Goal: Use online tool/utility: Utilize a website feature to perform a specific function

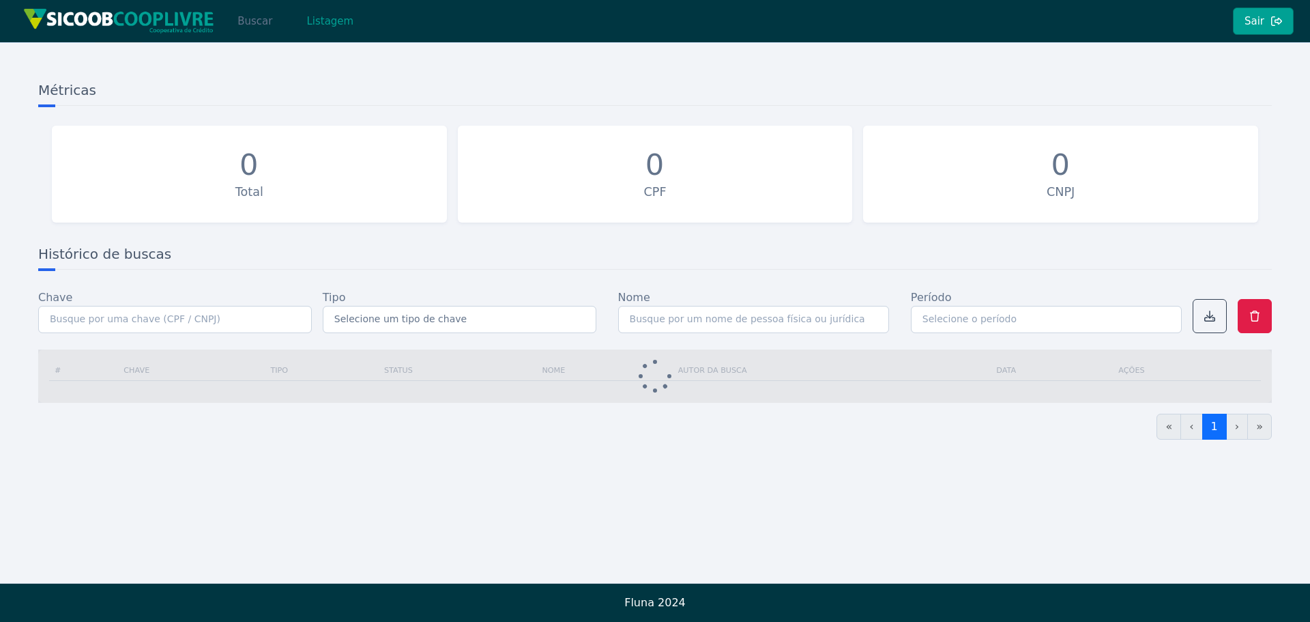
click at [260, 23] on button "Buscar" at bounding box center [255, 21] width 58 height 27
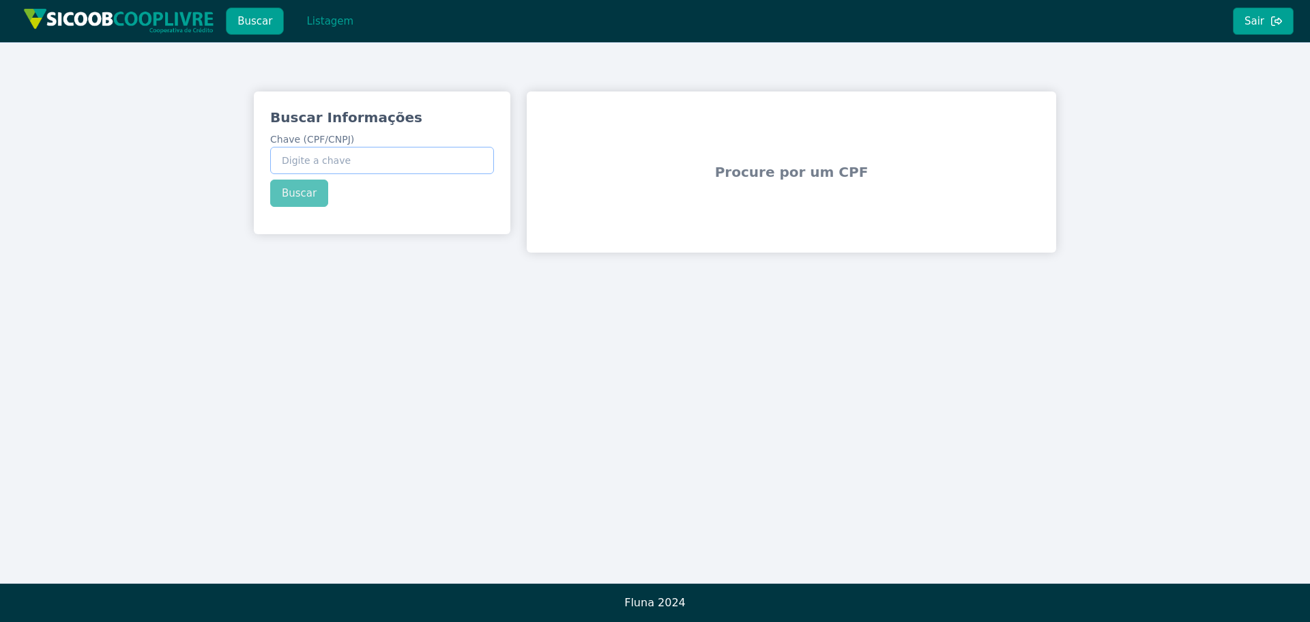
click at [351, 160] on input "Chave (CPF/CNPJ)" at bounding box center [382, 160] width 224 height 27
paste input "072.954.708-67"
click at [302, 194] on div "Buscar Informações Chave (CPF/CNPJ) 072.954.708-67 Buscar" at bounding box center [382, 157] width 257 height 132
click at [307, 190] on button "Buscar" at bounding box center [299, 192] width 58 height 27
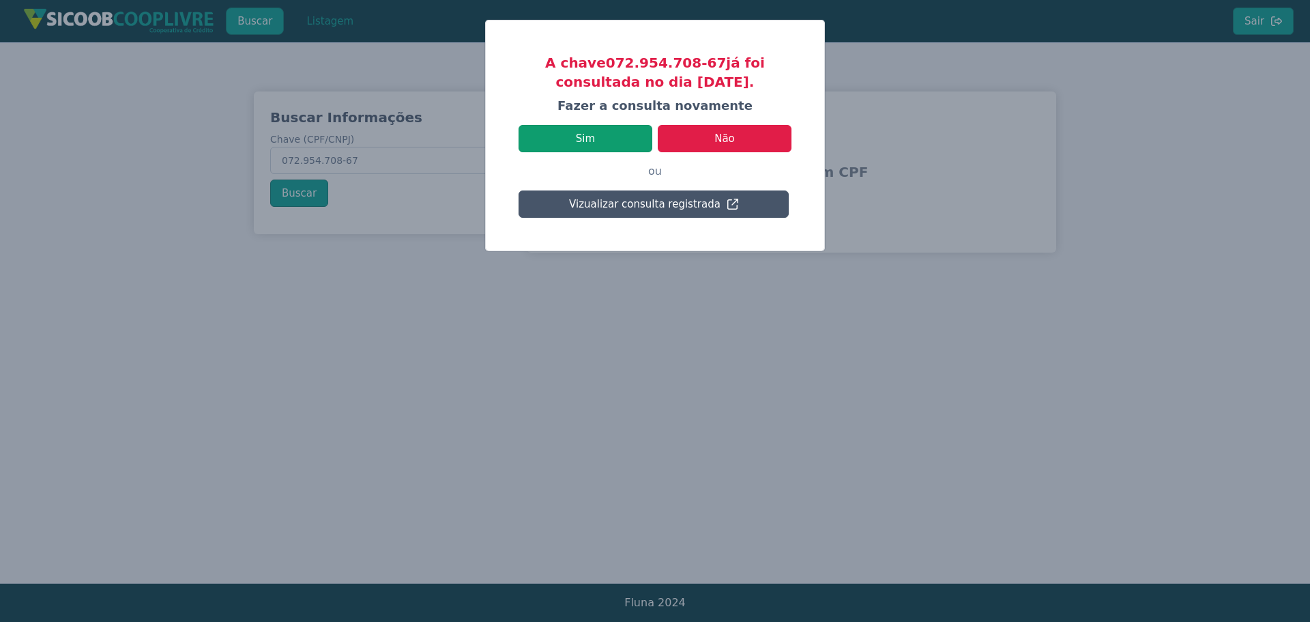
click at [609, 133] on button "Sim" at bounding box center [586, 138] width 134 height 27
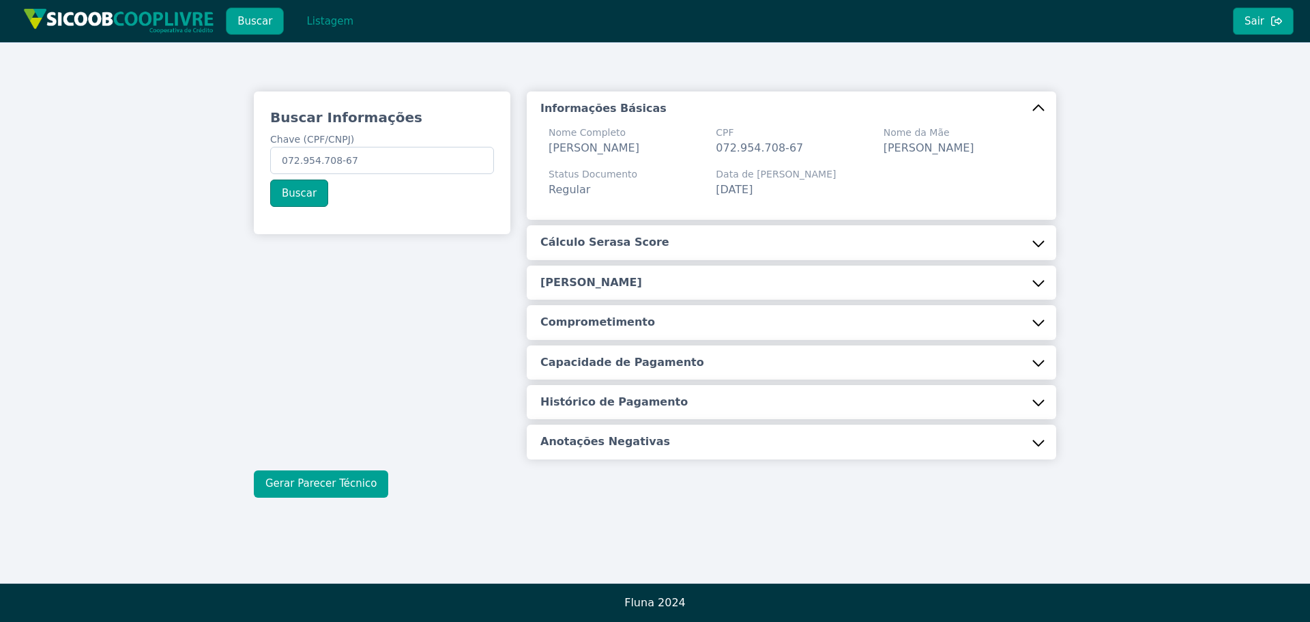
click at [315, 498] on button "Gerar Parecer Técnico" at bounding box center [321, 483] width 134 height 27
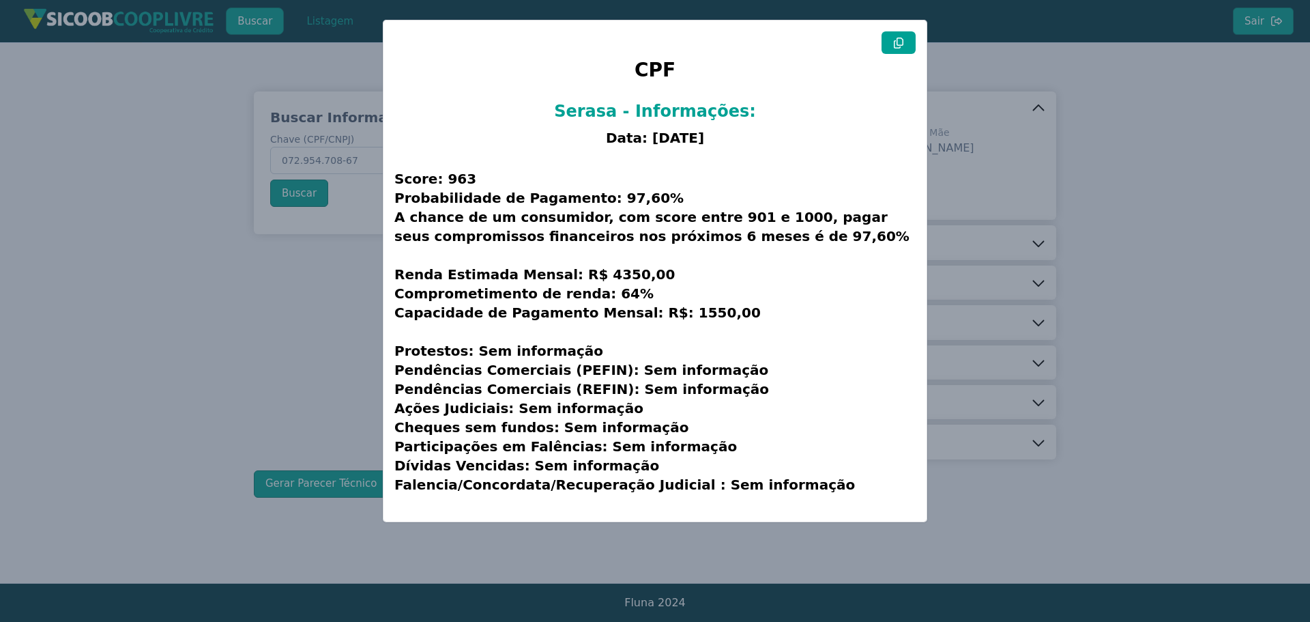
click at [902, 36] on button at bounding box center [899, 42] width 34 height 23
click at [1075, 172] on modal-container "CPF Serasa - Informações: Data: [DATE] Score: 963 Probabilidade de Pagamento: 9…" at bounding box center [655, 311] width 1310 height 622
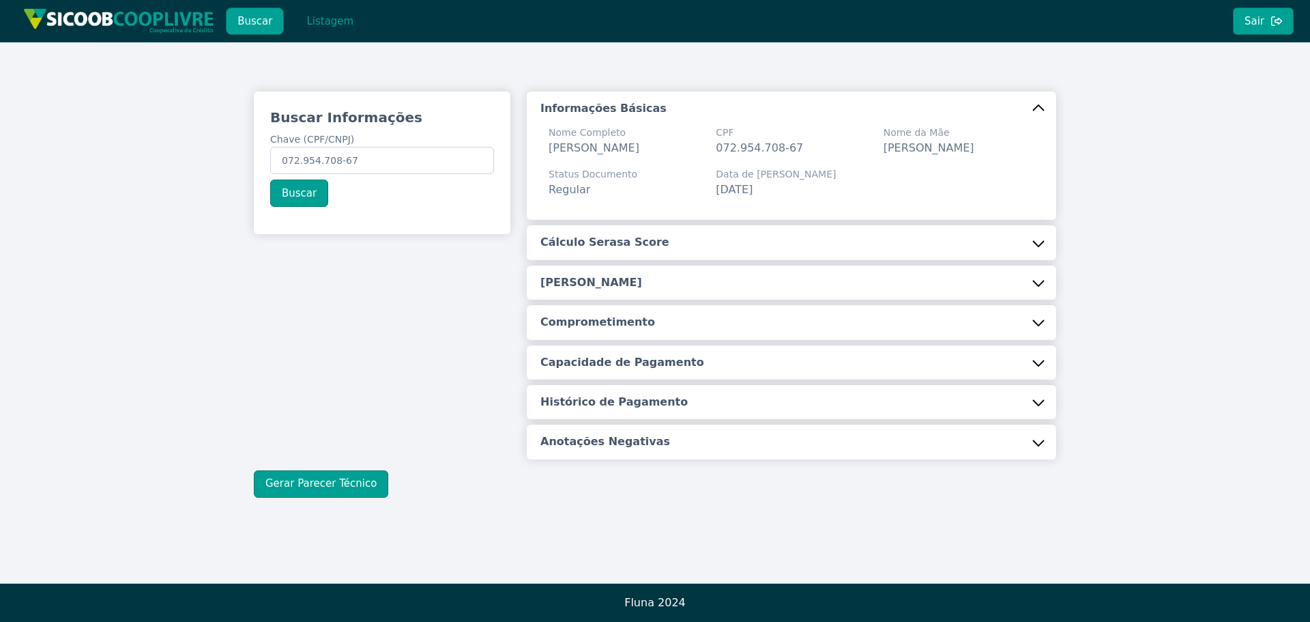
click at [248, 20] on button "Buscar" at bounding box center [255, 21] width 58 height 27
click at [256, 21] on button "Buscar" at bounding box center [255, 21] width 58 height 27
click at [385, 161] on input "072.954.708-67" at bounding box center [382, 160] width 224 height 27
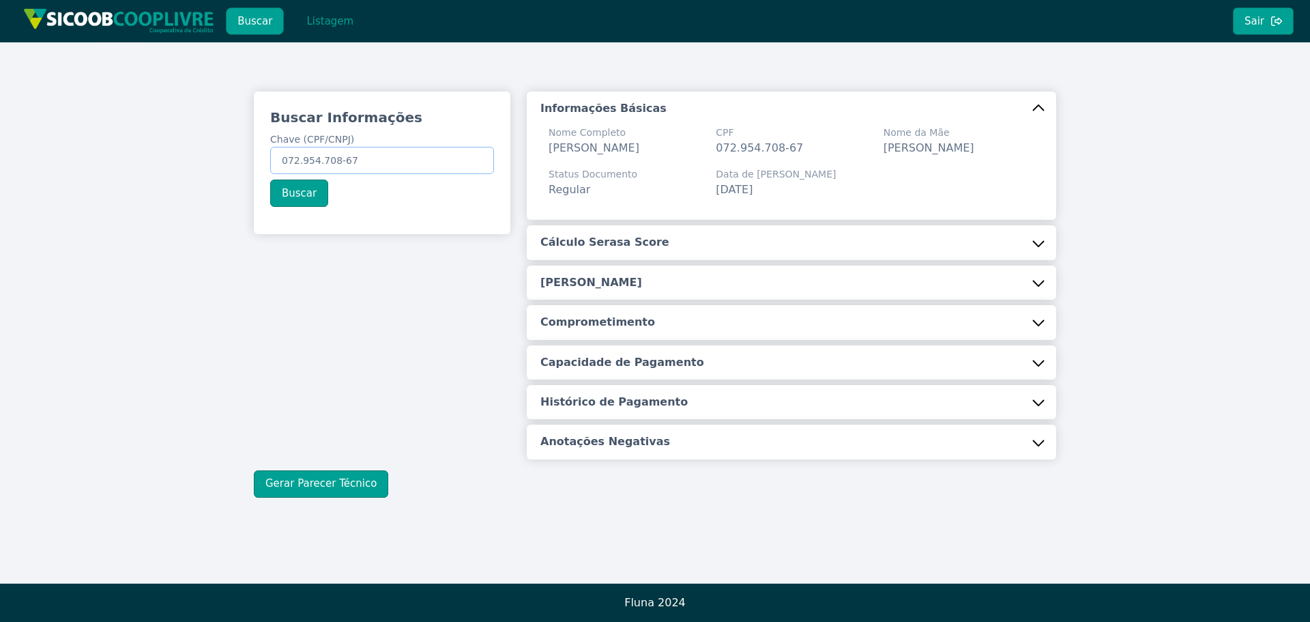
paste input "62.585.997/0001-46"
type input "62.585.997/0001-46"
click at [299, 186] on button "Buscar" at bounding box center [299, 192] width 58 height 27
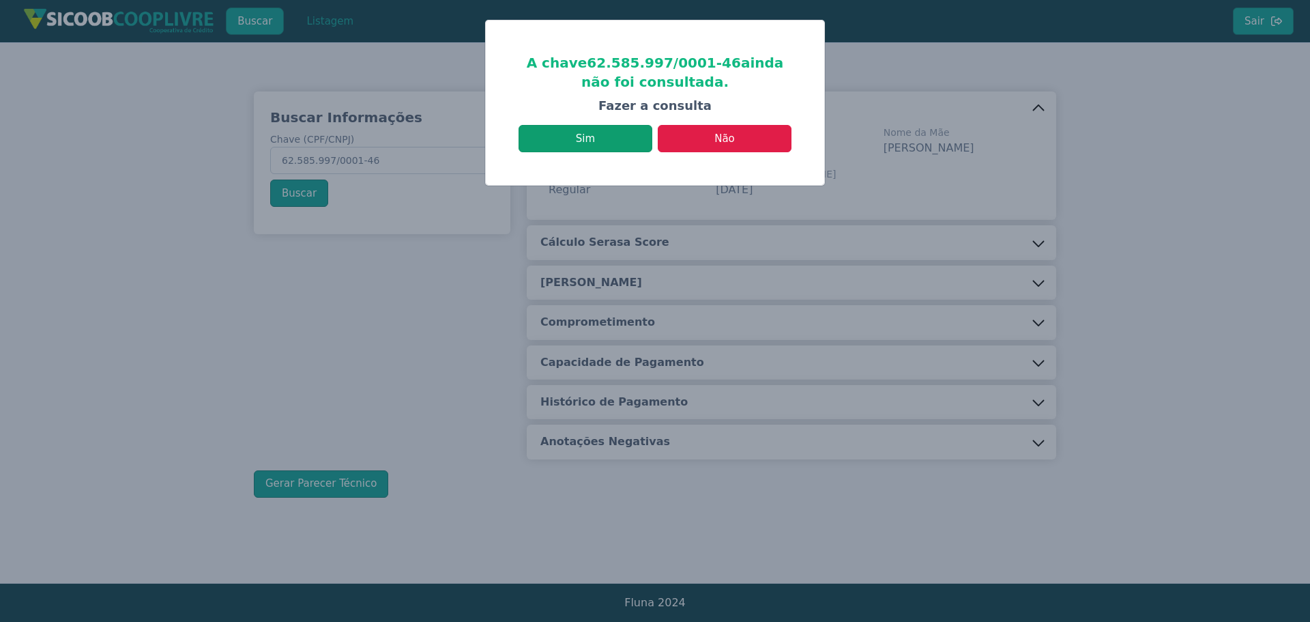
click at [617, 133] on button "Sim" at bounding box center [586, 138] width 134 height 27
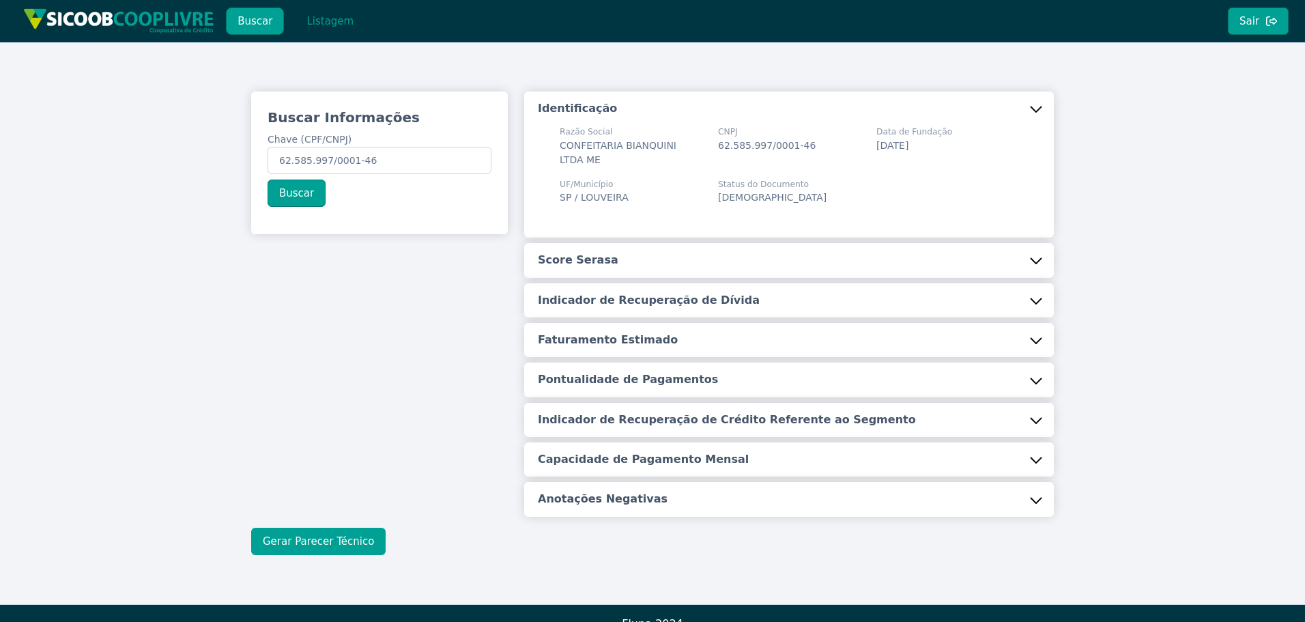
click at [340, 547] on button "Gerar Parecer Técnico" at bounding box center [318, 541] width 134 height 27
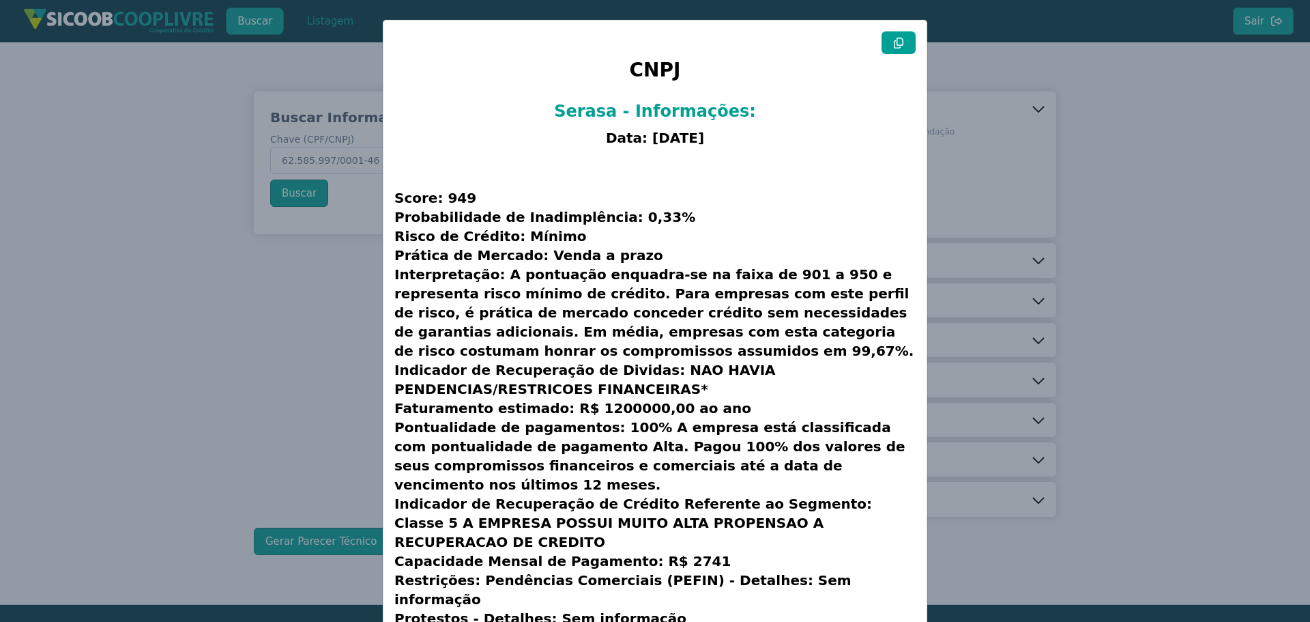
click at [896, 43] on icon at bounding box center [898, 43] width 11 height 11
